Goal: Browse casually

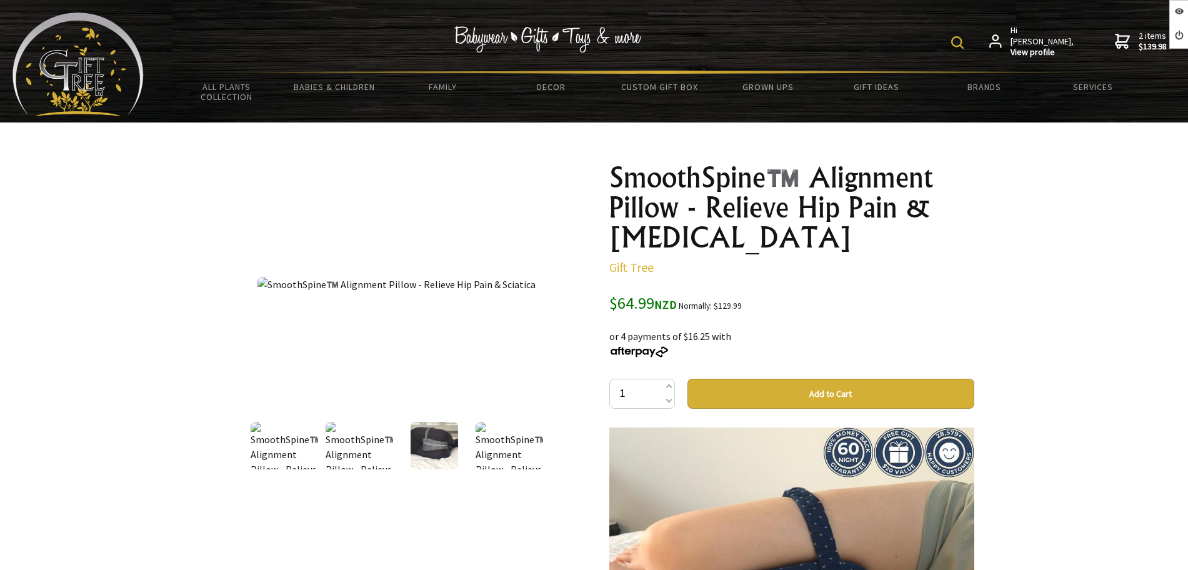
scroll to position [156, 0]
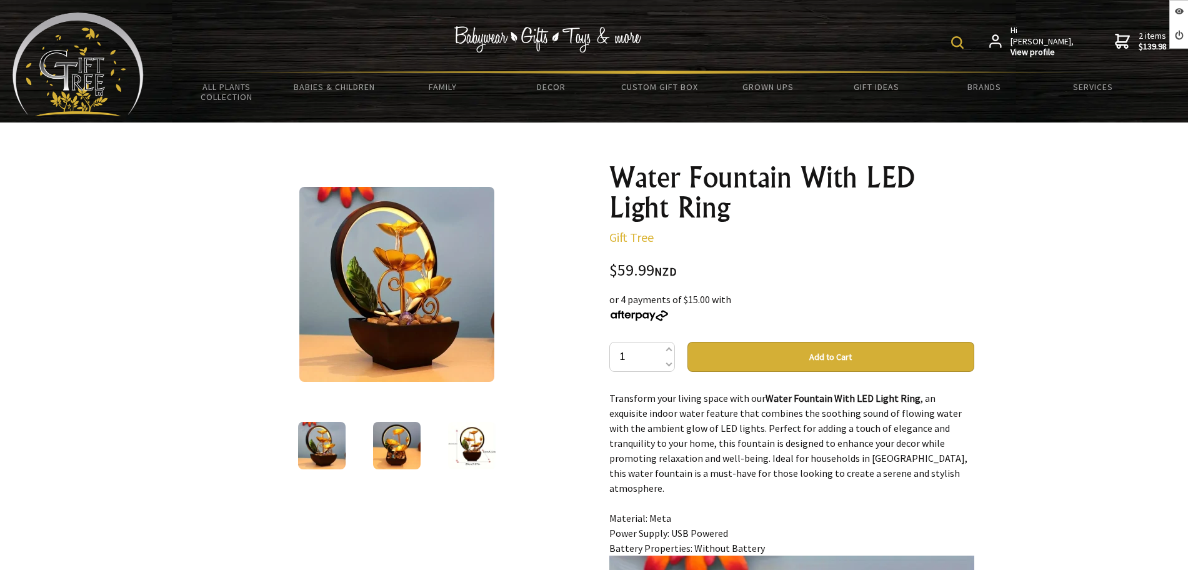
scroll to position [234, 0]
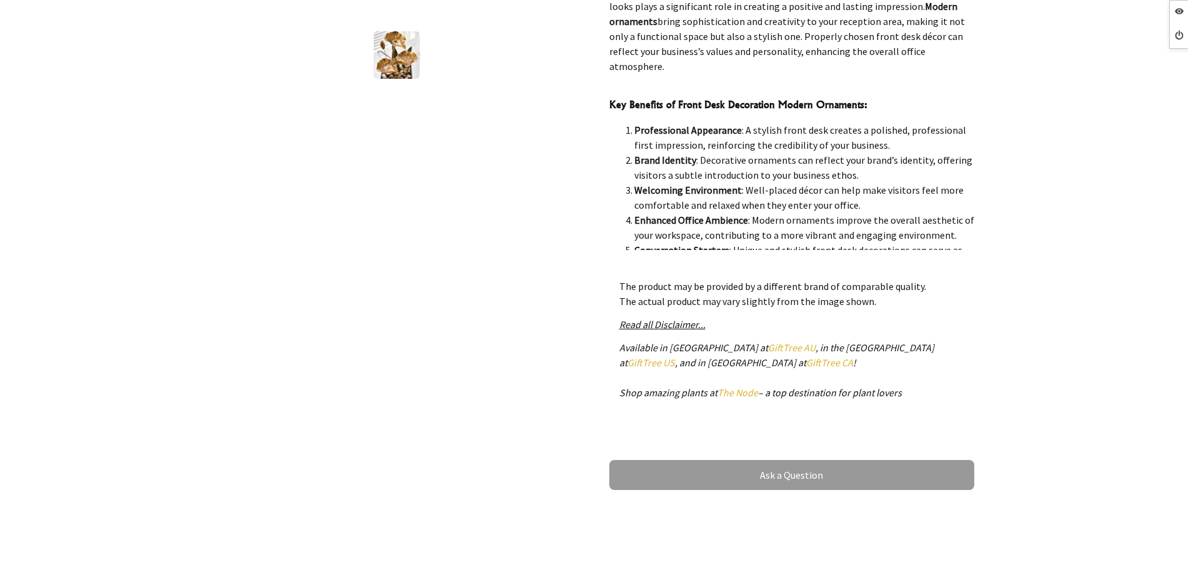
scroll to position [1485, 0]
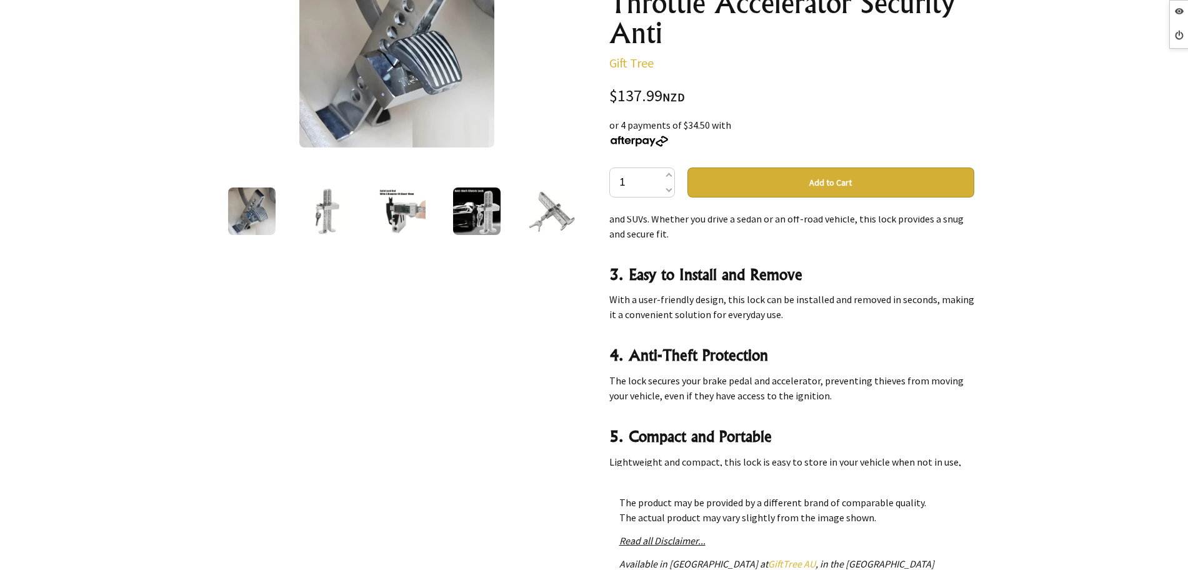
scroll to position [391, 0]
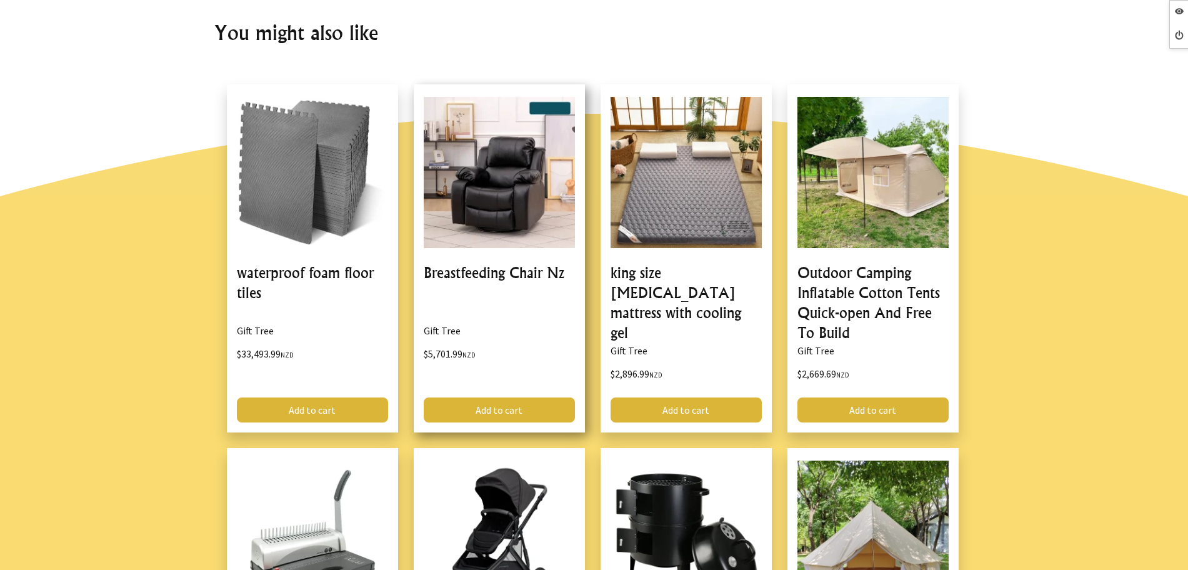
scroll to position [938, 0]
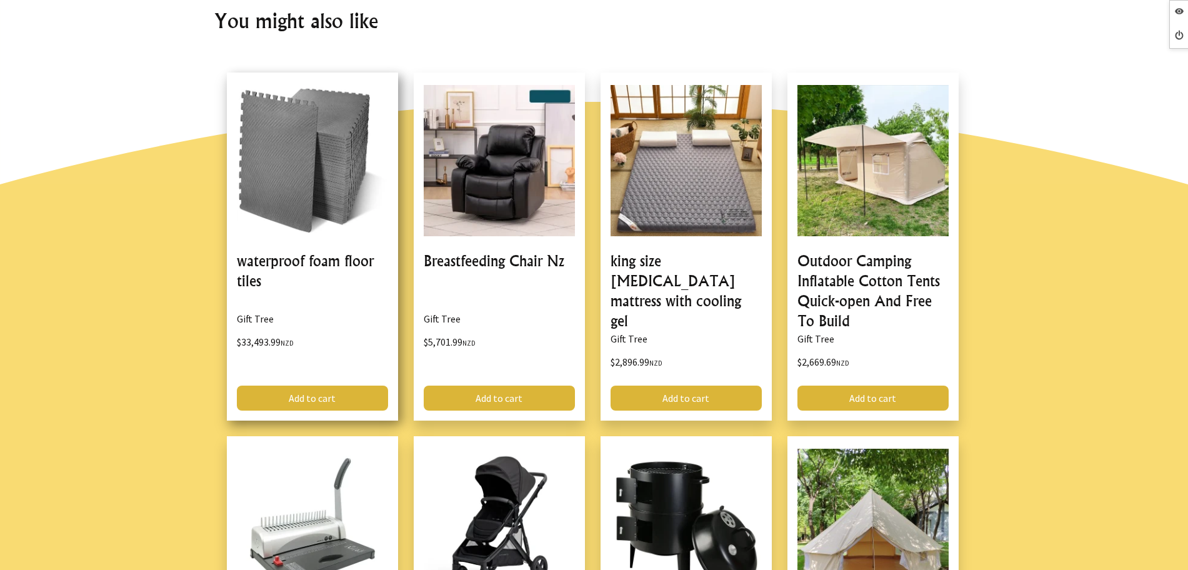
click at [292, 271] on link at bounding box center [312, 247] width 171 height 348
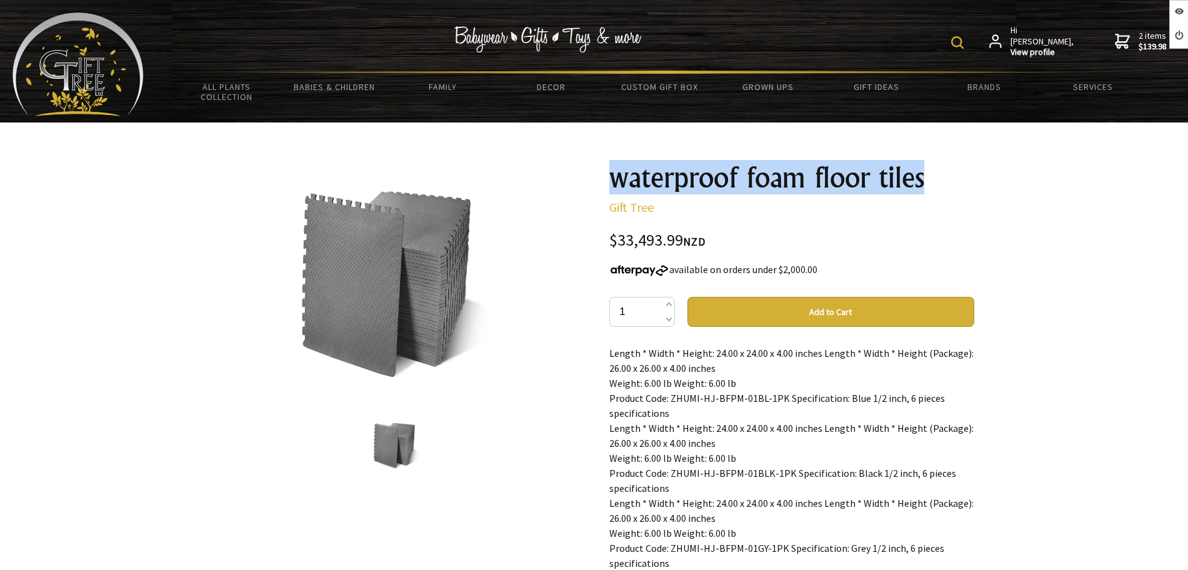
drag, startPoint x: 934, startPoint y: 173, endPoint x: 603, endPoint y: 184, distance: 330.9
click at [603, 184] on div "waterproof foam floor tiles Gift Tree $33,493.99 NZD available on orders under …" at bounding box center [792, 503] width 385 height 701
copy h1 "waterproof foam floor tiles"
